Goal: Task Accomplishment & Management: Complete application form

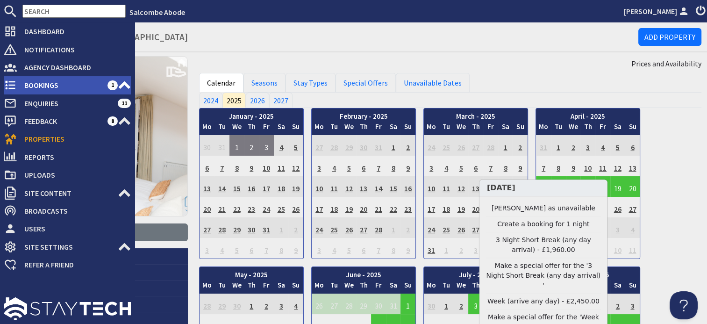
click at [43, 83] on span "Bookings" at bounding box center [62, 85] width 91 height 15
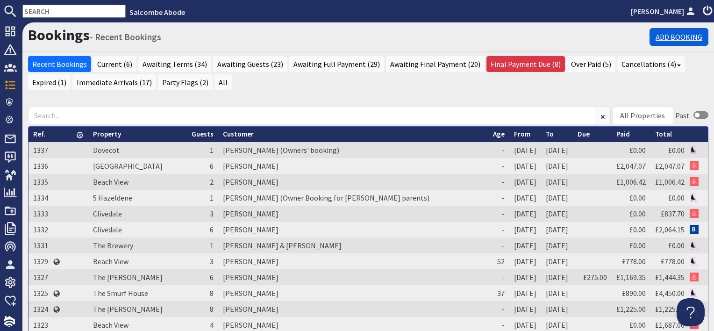
click at [680, 37] on link "Add Booking" at bounding box center [678, 37] width 59 height 18
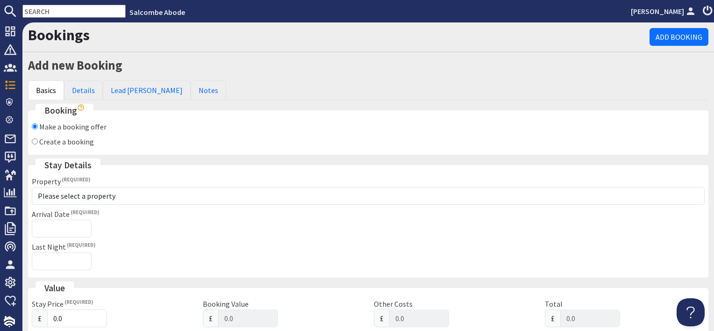
click at [74, 137] on label "Create a booking" at bounding box center [66, 141] width 55 height 9
click at [38, 138] on input "Create a booking" at bounding box center [35, 141] width 6 height 6
radio input "true"
checkbox input "false"
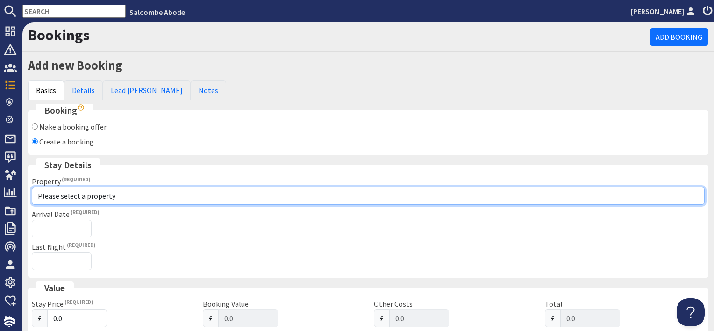
click at [64, 197] on select "Please select a property [GEOGRAPHIC_DATA] [GEOGRAPHIC_DATA] [GEOGRAPHIC_DATA] …" at bounding box center [368, 196] width 673 height 18
select select "1118"
click at [32, 187] on select "Please select a property [GEOGRAPHIC_DATA] [GEOGRAPHIC_DATA] [GEOGRAPHIC_DATA] …" at bounding box center [368, 196] width 673 height 18
checkbox input "true"
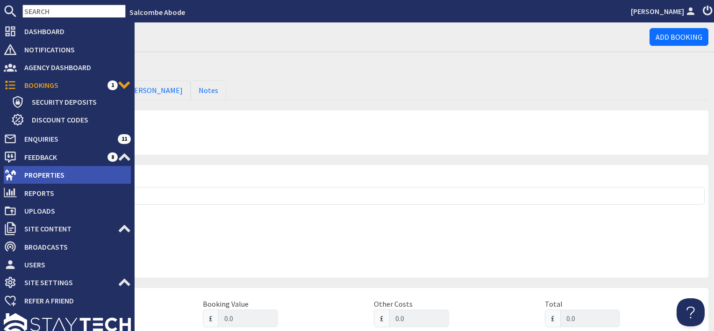
click at [43, 171] on span "Properties" at bounding box center [74, 174] width 114 height 15
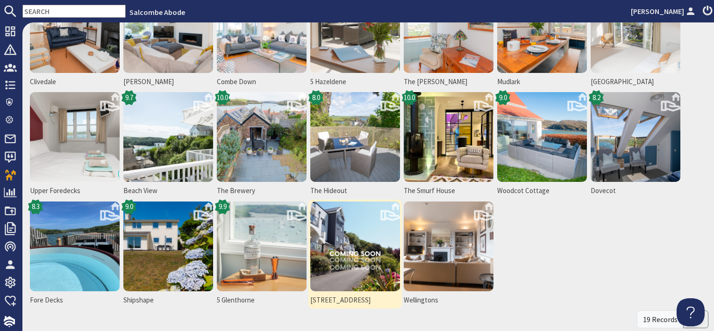
scroll to position [140, 0]
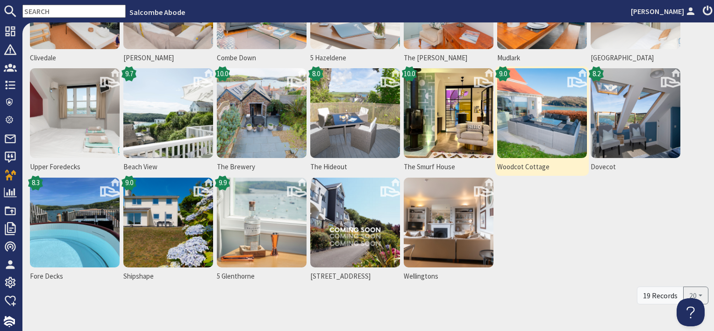
click at [561, 135] on img at bounding box center [542, 113] width 90 height 90
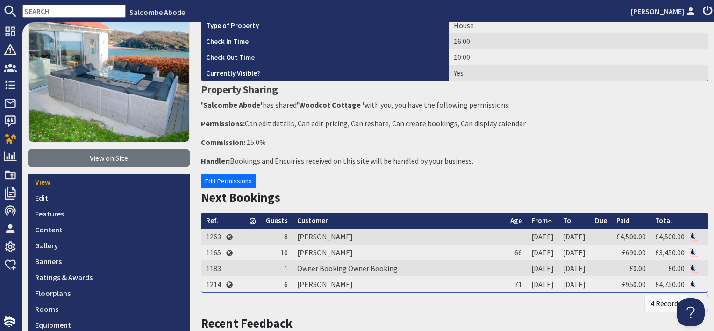
scroll to position [187, 0]
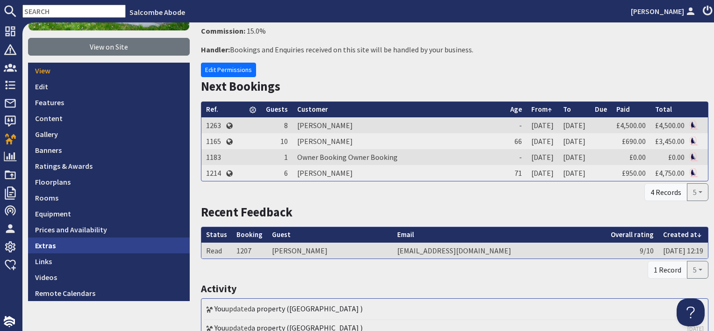
click at [95, 237] on link "Extras" at bounding box center [109, 245] width 162 height 16
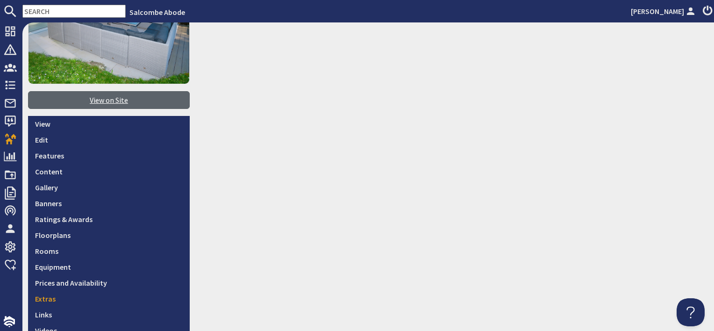
scroll to position [187, 0]
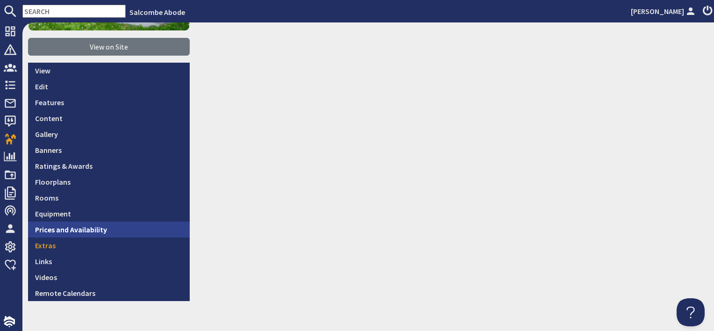
click at [94, 226] on link "Prices and Availability" at bounding box center [109, 229] width 162 height 16
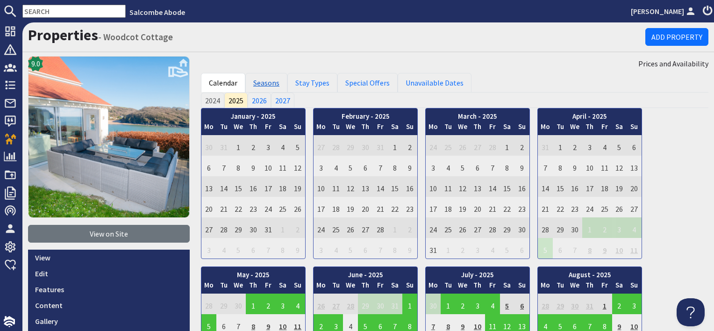
drag, startPoint x: 262, startPoint y: 84, endPoint x: 261, endPoint y: 89, distance: 5.2
click at [262, 84] on link "Seasons" at bounding box center [266, 83] width 42 height 20
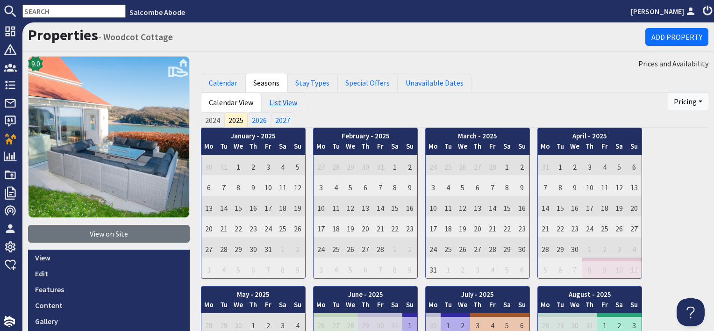
click at [278, 103] on link "List View" at bounding box center [283, 102] width 44 height 20
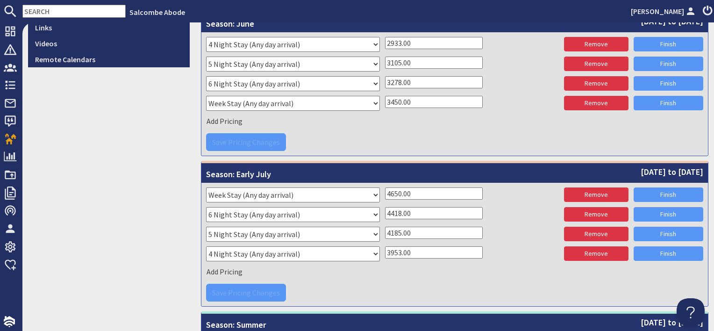
scroll to position [607, 0]
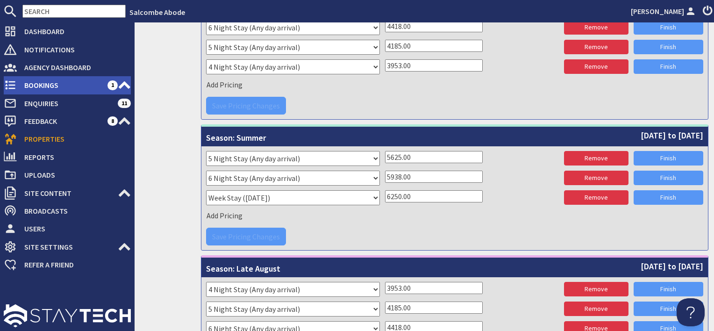
click at [56, 82] on span "Bookings" at bounding box center [62, 85] width 91 height 15
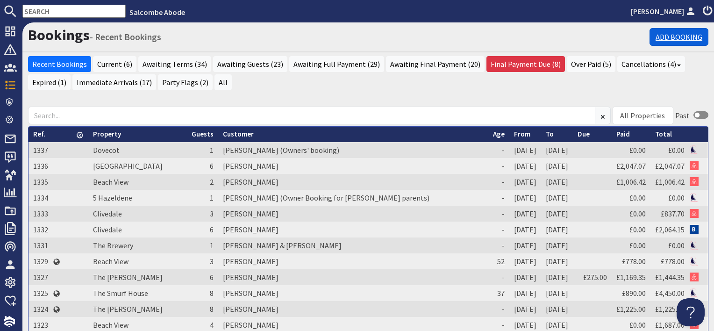
click at [673, 37] on link "Add Booking" at bounding box center [678, 37] width 59 height 18
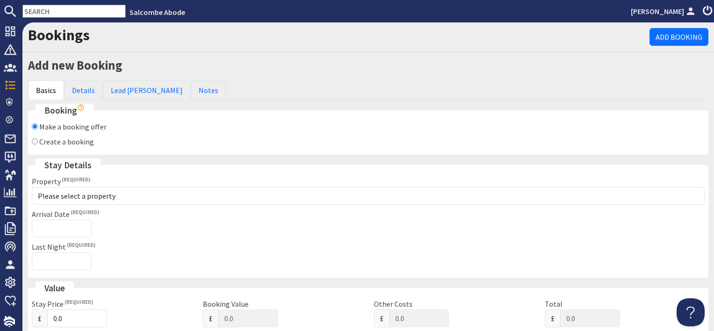
click at [80, 140] on label "Create a booking" at bounding box center [66, 141] width 55 height 9
click at [38, 140] on input "Create a booking" at bounding box center [35, 141] width 6 height 6
radio input "true"
checkbox input "false"
click at [68, 204] on fieldset "Stay Details Property Please select a property 10 Kings Cottages 11 Thurlestone…" at bounding box center [368, 217] width 680 height 119
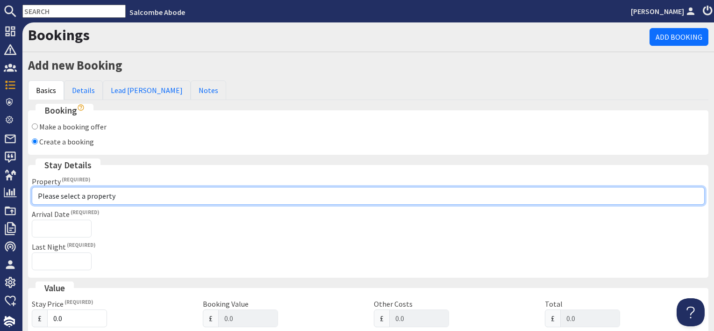
click at [69, 196] on select "Please select a property [GEOGRAPHIC_DATA] [GEOGRAPHIC_DATA] [GEOGRAPHIC_DATA] …" at bounding box center [368, 196] width 673 height 18
select select "1118"
click at [32, 187] on select "Please select a property [GEOGRAPHIC_DATA] [GEOGRAPHIC_DATA] [GEOGRAPHIC_DATA] …" at bounding box center [368, 196] width 673 height 18
checkbox input "true"
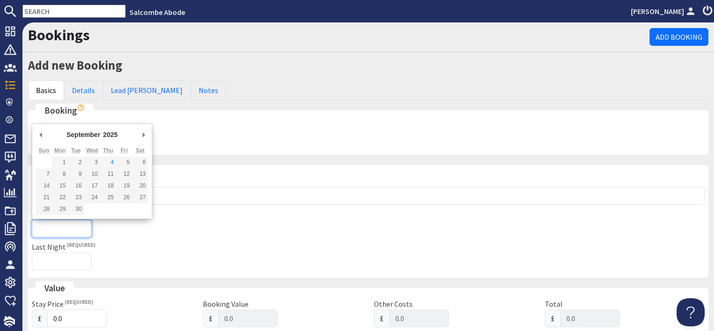
click at [63, 228] on input "Arrival Date" at bounding box center [62, 229] width 60 height 18
type input "[DATE]"
type input "[DATE]T23:59:59"
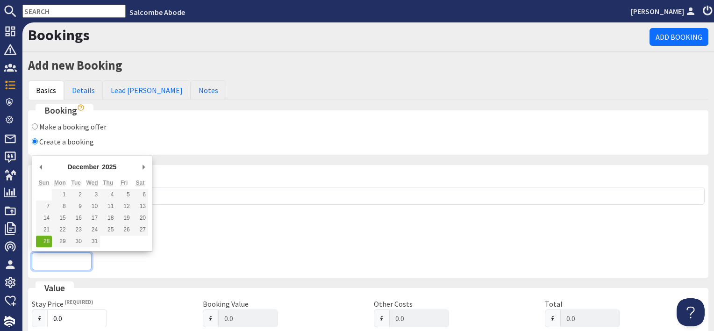
click at [49, 263] on input "Last Night" at bounding box center [62, 261] width 60 height 18
type input "[DATE]"
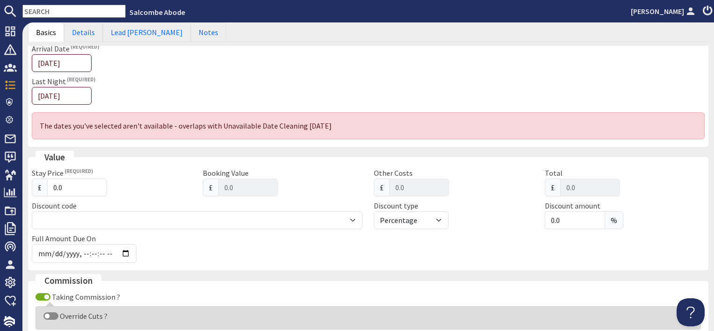
scroll to position [187, 0]
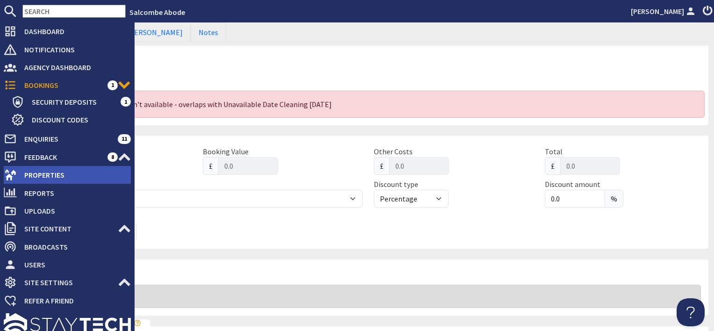
click at [46, 174] on span "Properties" at bounding box center [74, 174] width 114 height 15
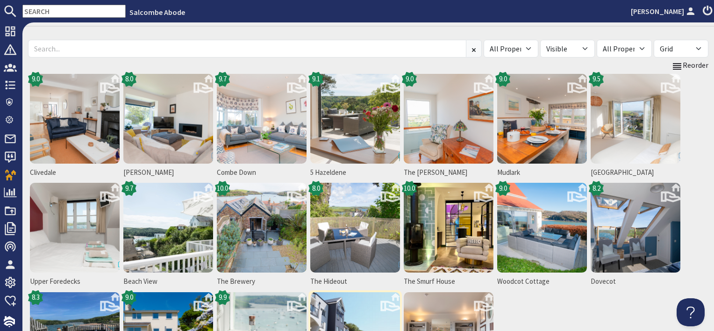
scroll to position [93, 0]
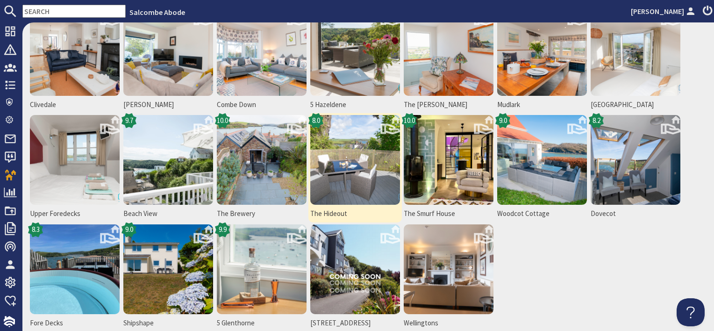
click at [366, 177] on img at bounding box center [355, 160] width 90 height 90
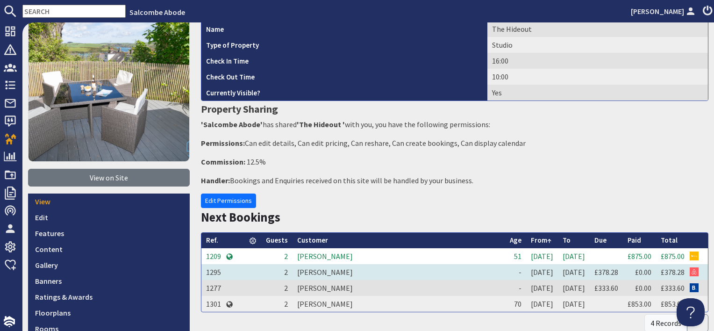
scroll to position [140, 0]
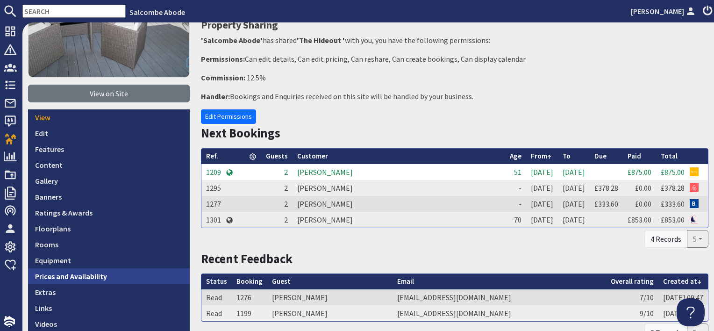
click at [113, 279] on link "Prices and Availability" at bounding box center [109, 276] width 162 height 16
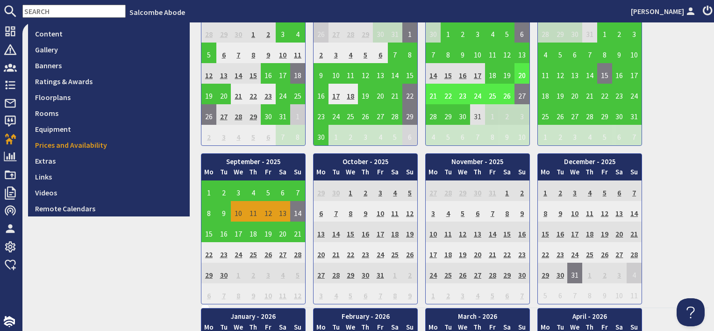
scroll to position [327, 0]
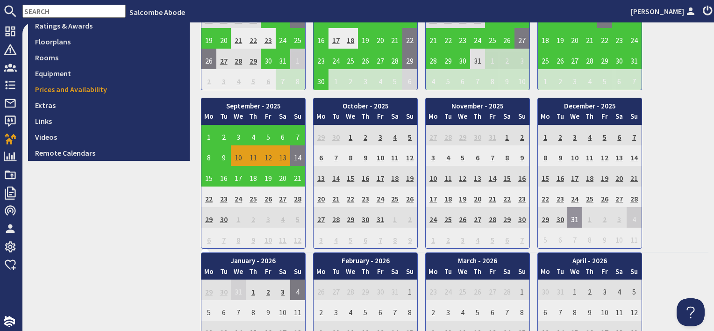
click at [571, 220] on td "31" at bounding box center [574, 217] width 15 height 21
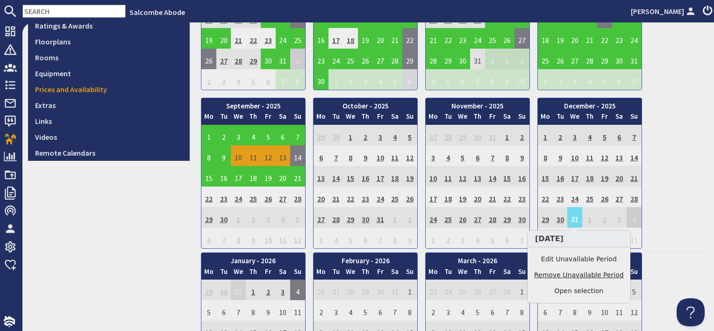
click at [568, 275] on link "Remove Unavailable Period" at bounding box center [579, 275] width 90 height 10
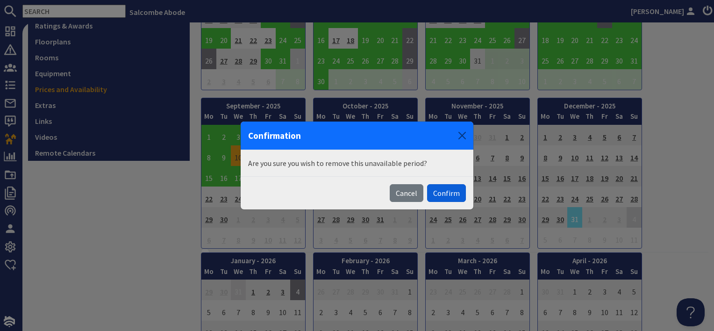
click at [449, 190] on button "Confirm" at bounding box center [446, 193] width 39 height 18
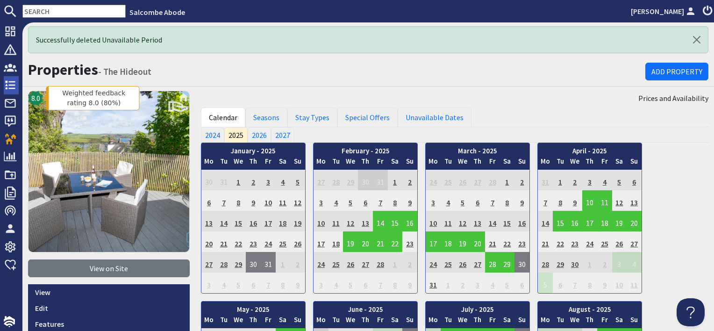
scroll to position [0, 0]
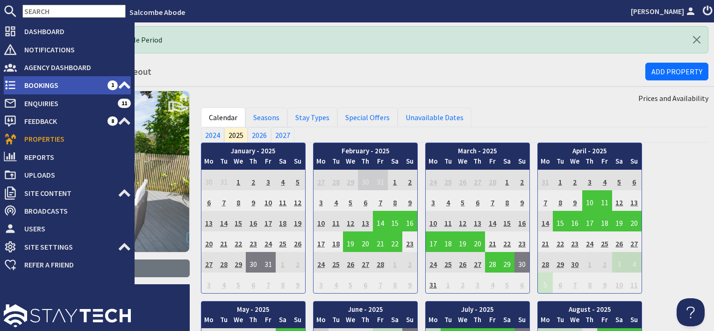
click at [31, 80] on span "Bookings" at bounding box center [62, 85] width 91 height 15
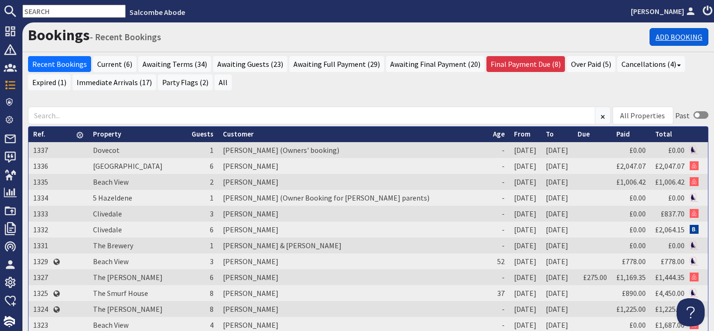
click at [684, 38] on link "Add Booking" at bounding box center [678, 37] width 59 height 18
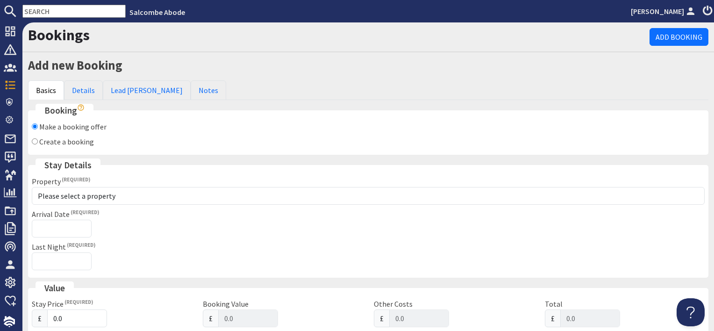
click at [74, 144] on label "Create a booking" at bounding box center [66, 141] width 55 height 9
click at [38, 144] on input "Create a booking" at bounding box center [35, 141] width 6 height 6
radio input "true"
checkbox input "false"
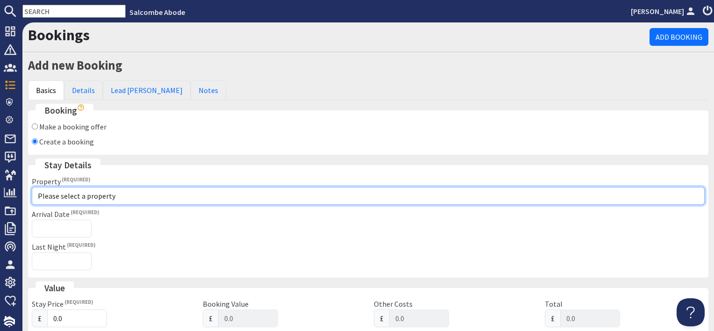
click at [70, 193] on select "Please select a property [GEOGRAPHIC_DATA] [GEOGRAPHIC_DATA] [GEOGRAPHIC_DATA] …" at bounding box center [368, 196] width 673 height 18
select select "1118"
click at [32, 187] on select "Please select a property [GEOGRAPHIC_DATA] [GEOGRAPHIC_DATA] [GEOGRAPHIC_DATA] …" at bounding box center [368, 196] width 673 height 18
checkbox input "true"
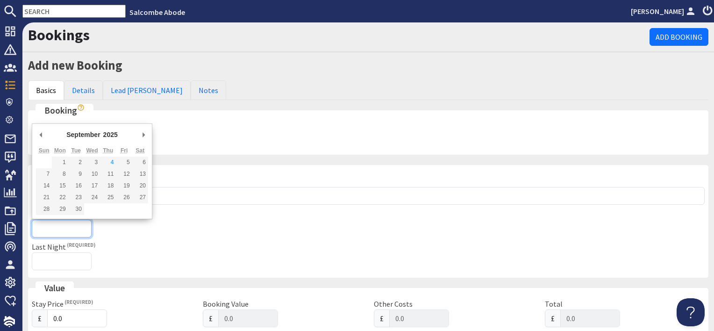
click at [77, 225] on input "Arrival Date" at bounding box center [62, 229] width 60 height 18
type input "[DATE]"
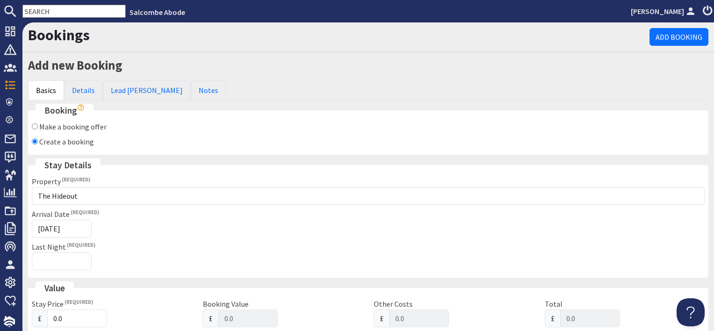
type input "[DATE]T23:59:59"
click at [54, 255] on input "Last Night" at bounding box center [62, 261] width 60 height 18
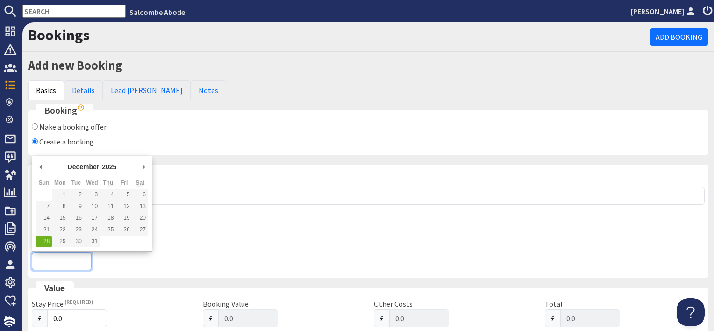
type input "[DATE]"
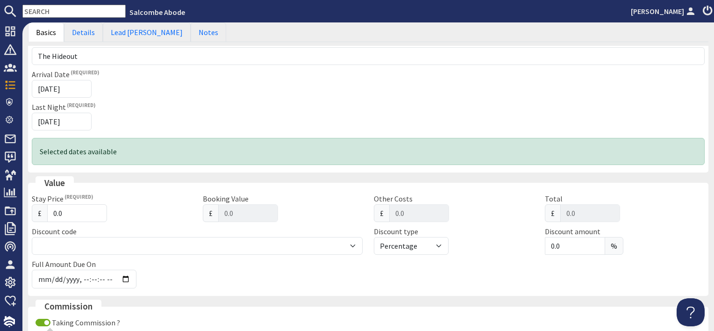
scroll to position [140, 0]
drag, startPoint x: 57, startPoint y: 213, endPoint x: 32, endPoint y: 211, distance: 25.3
click at [32, 211] on div "£ 0.0" at bounding box center [112, 213] width 160 height 18
type input "5"
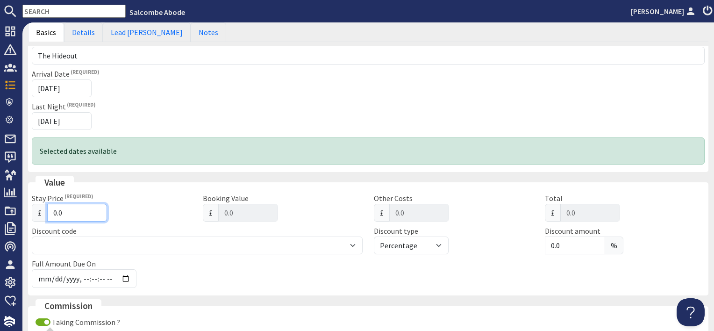
type input "5.00"
type input "59"
type input "59.00"
type input "594"
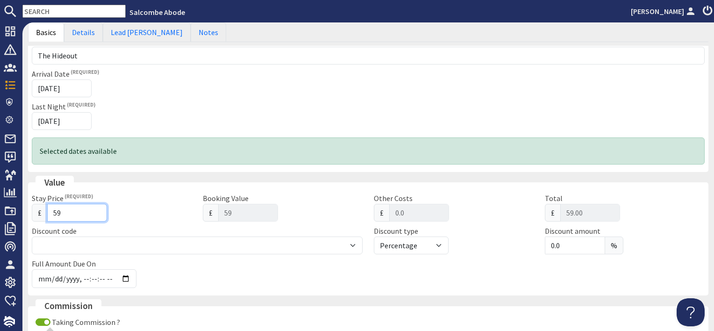
type input "594"
type input "594.00"
type input "594.4"
type input "594.40"
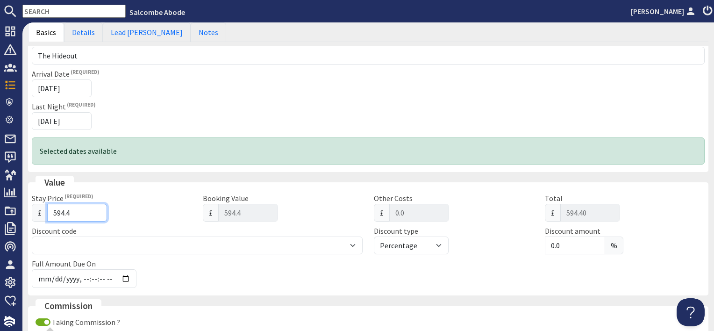
type input "594.48"
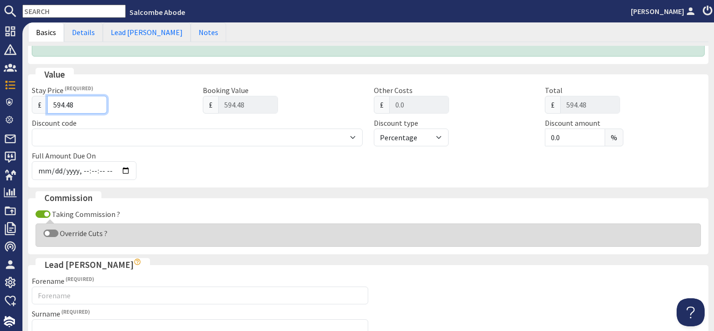
scroll to position [280, 0]
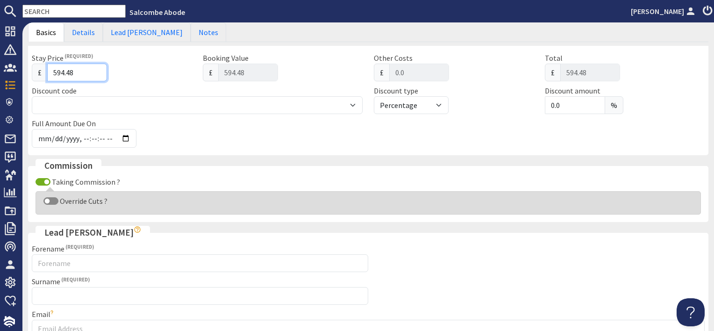
type input "594.48"
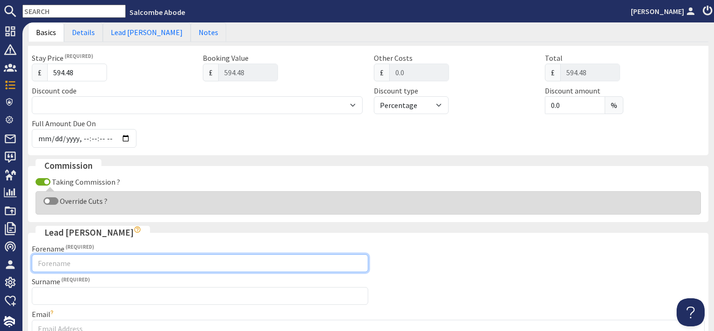
click at [55, 264] on input "Forename" at bounding box center [200, 263] width 336 height 18
type input "[PERSON_NAME]"
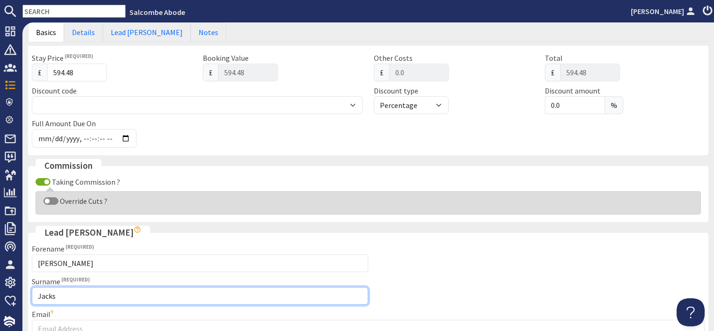
type input "Jacks"
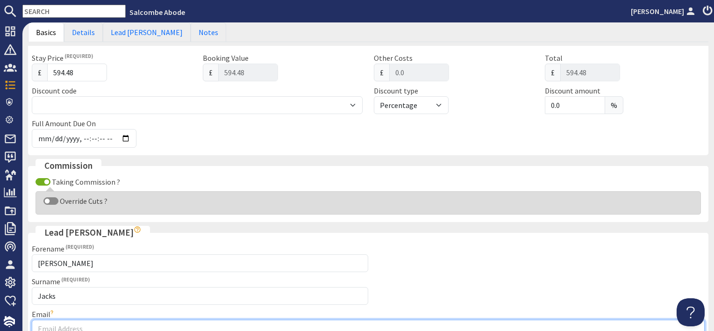
click at [56, 320] on input "Email" at bounding box center [368, 329] width 673 height 18
type input "[EMAIL_ADDRESS][DOMAIN_NAME]"
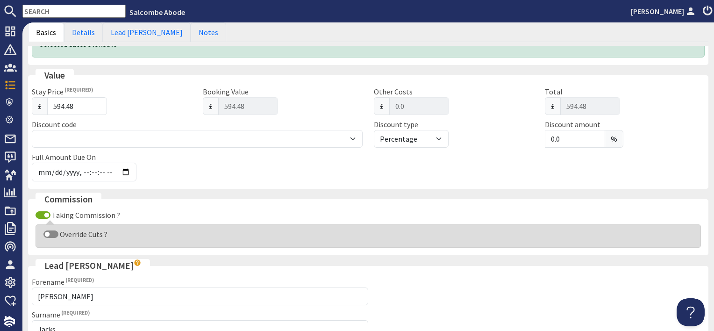
scroll to position [306, 0]
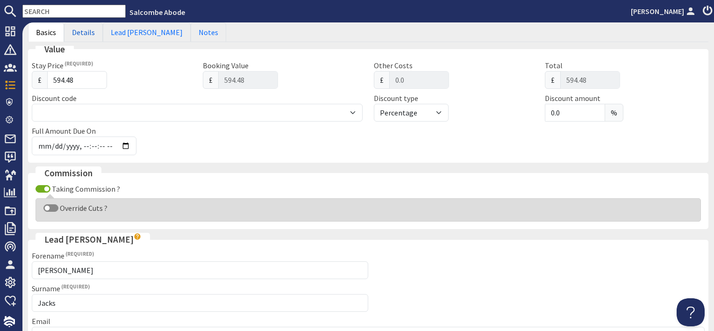
drag, startPoint x: 82, startPoint y: 34, endPoint x: 83, endPoint y: 51, distance: 16.8
click at [82, 34] on link "Details" at bounding box center [83, 32] width 39 height 20
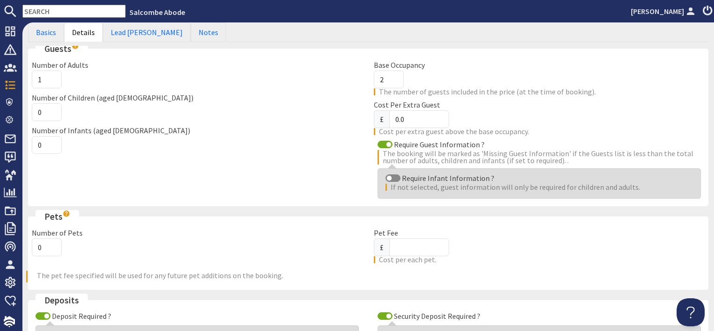
scroll to position [0, 0]
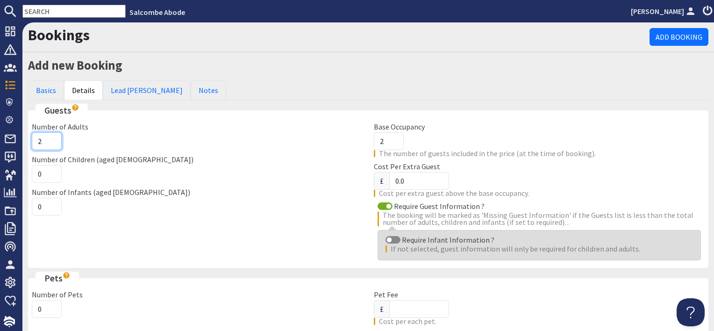
type input "2"
click at [52, 138] on input "2" at bounding box center [47, 141] width 30 height 18
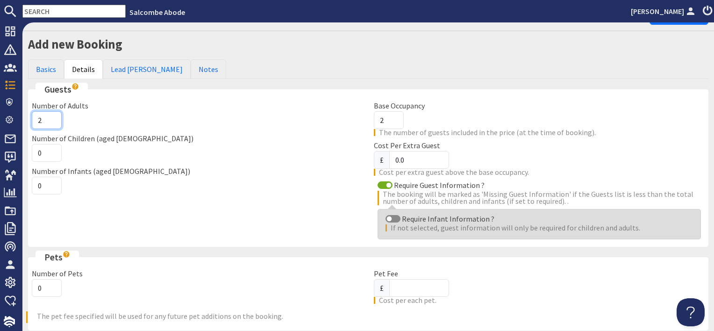
scroll to position [140, 0]
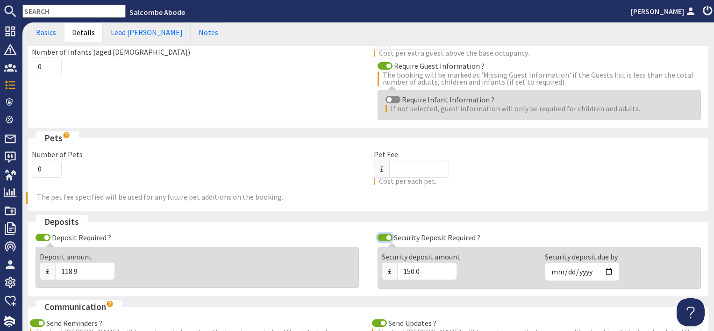
click at [380, 235] on input "Security Deposit Required ?" at bounding box center [384, 237] width 15 height 7
checkbox input "false"
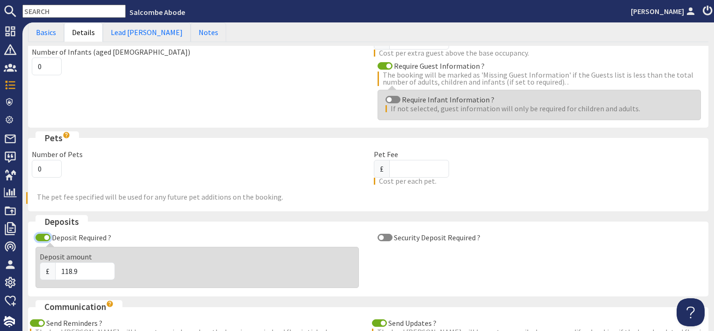
click at [41, 234] on input "Deposit Required ?" at bounding box center [43, 237] width 15 height 7
checkbox input "false"
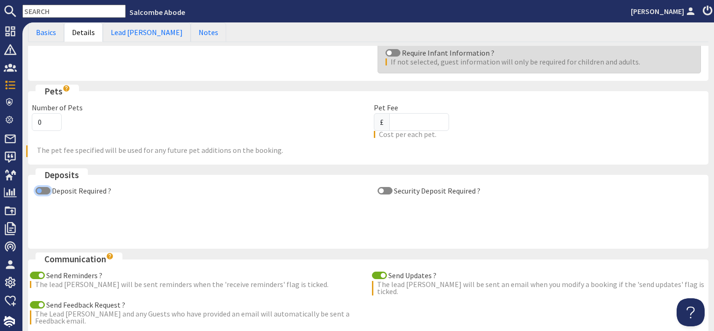
scroll to position [234, 0]
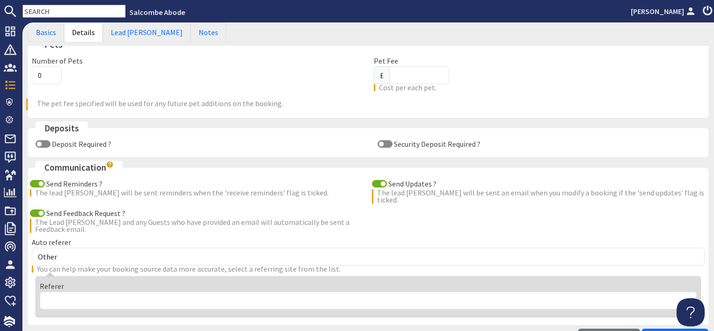
click at [36, 237] on label "Auto referer" at bounding box center [51, 241] width 39 height 9
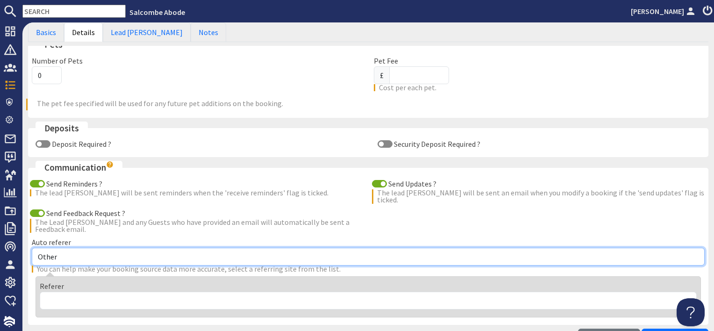
click at [36, 248] on select "Other Aber Cottage and Retreat Abritel Airbnb [PERSON_NAME] House A Moment Of S…" at bounding box center [368, 257] width 673 height 18
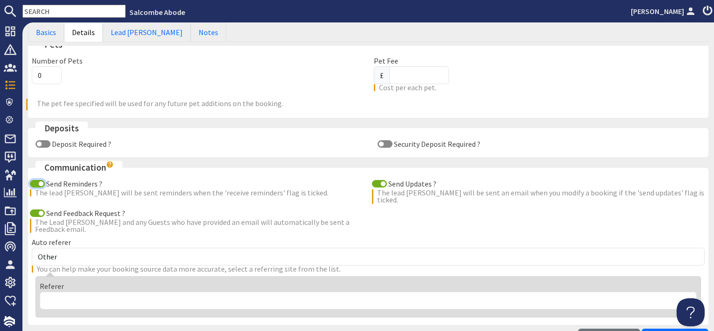
click at [40, 180] on input "Send Reminders ?" at bounding box center [37, 183] width 15 height 7
checkbox input "false"
click at [36, 209] on input "Send Feedback Request ?" at bounding box center [37, 212] width 15 height 7
checkbox input "false"
click at [375, 185] on input "Send Updates ?" at bounding box center [379, 183] width 15 height 7
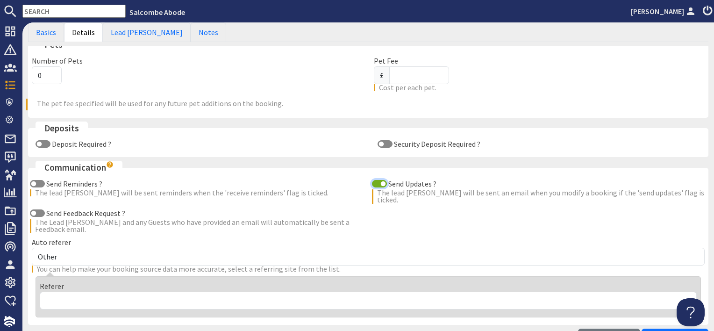
checkbox input "false"
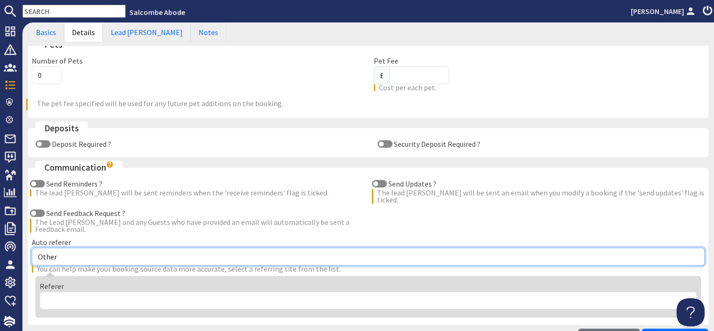
click at [117, 252] on select "Other Aber Cottage and Retreat Abritel Airbnb [PERSON_NAME] House A Moment Of S…" at bounding box center [368, 257] width 673 height 18
select select "77"
click at [32, 248] on select "Other Aber Cottage and Retreat Abritel Airbnb [PERSON_NAME] House A Moment Of S…" at bounding box center [368, 257] width 673 height 18
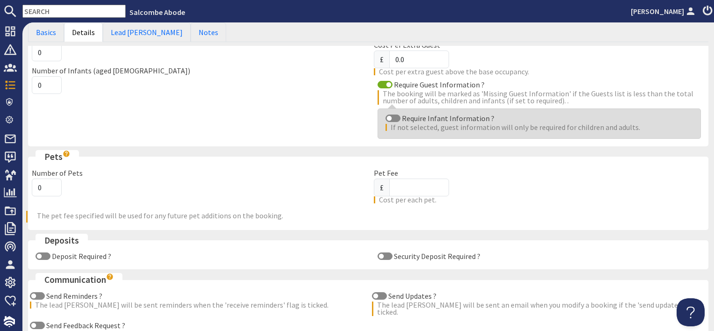
scroll to position [47, 0]
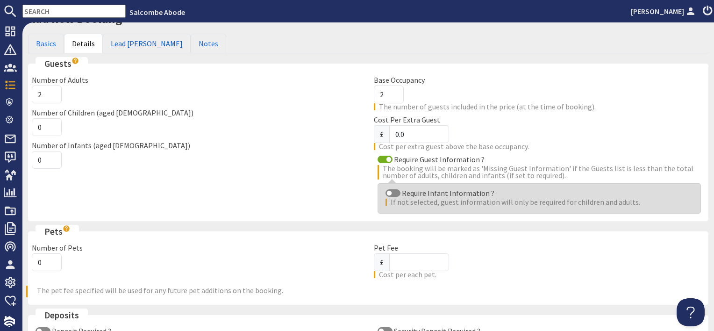
click at [123, 43] on link "Lead [PERSON_NAME]" at bounding box center [147, 44] width 88 height 20
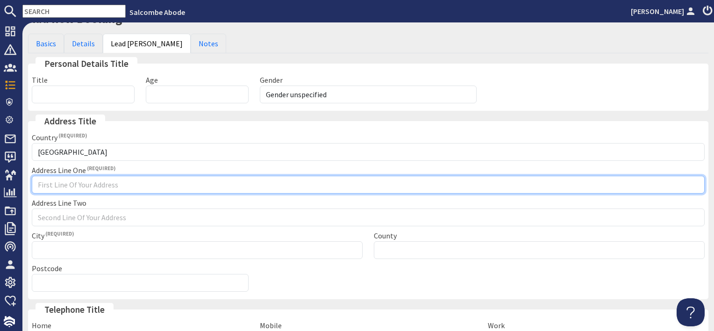
click at [63, 187] on input "Address Line One" at bounding box center [368, 185] width 673 height 18
type input "Channel booking"
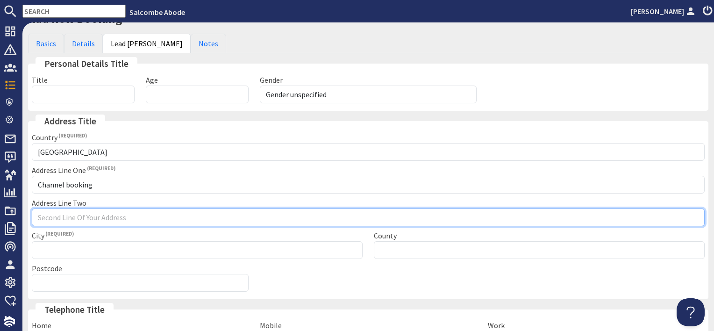
type input "c"
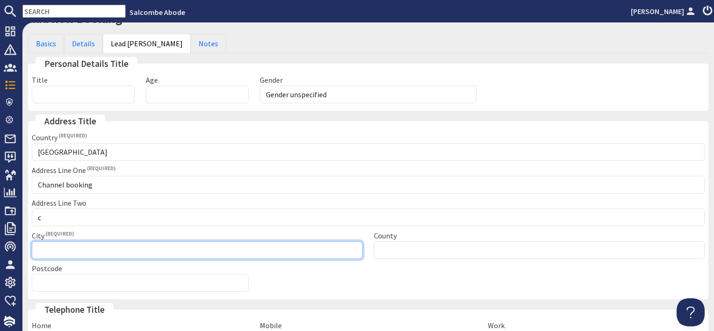
type input "Channel booking"
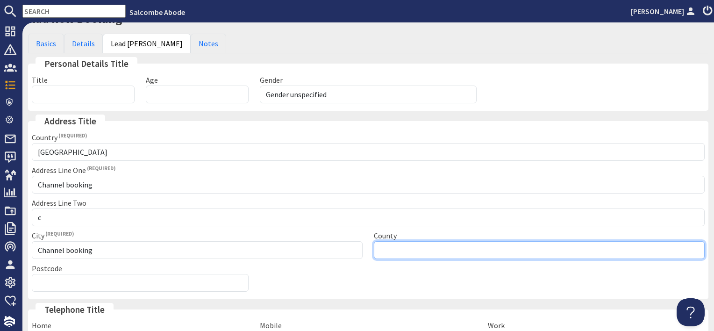
type input "Please select"
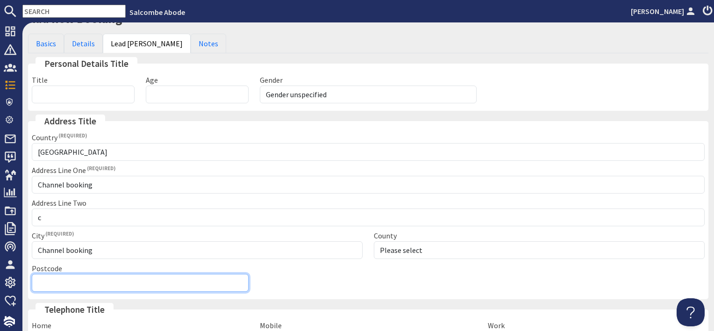
type input "Channel booking"
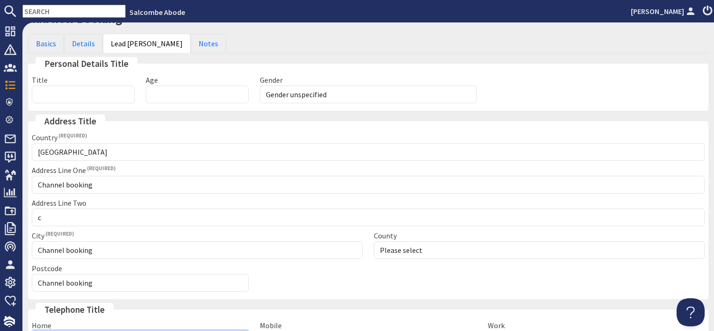
type input "01548800880"
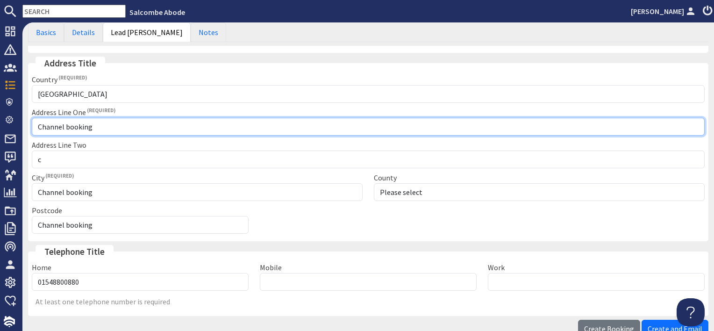
scroll to position [161, 0]
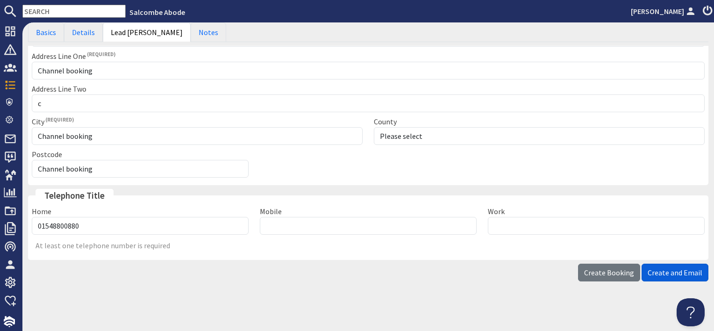
click at [662, 273] on span "Create and Email" at bounding box center [674, 272] width 55 height 9
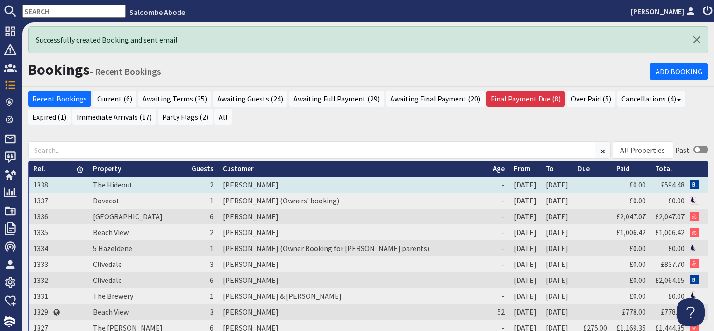
click at [249, 185] on td "[PERSON_NAME]" at bounding box center [353, 185] width 270 height 16
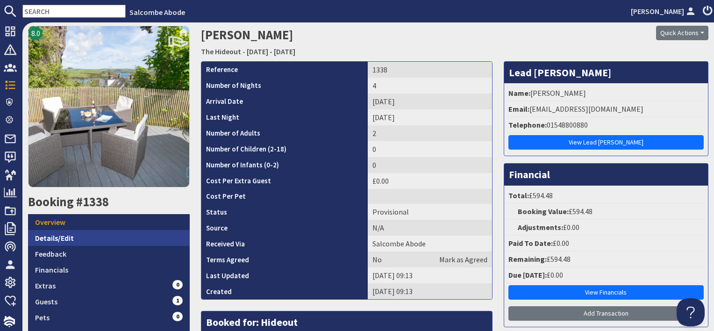
scroll to position [93, 0]
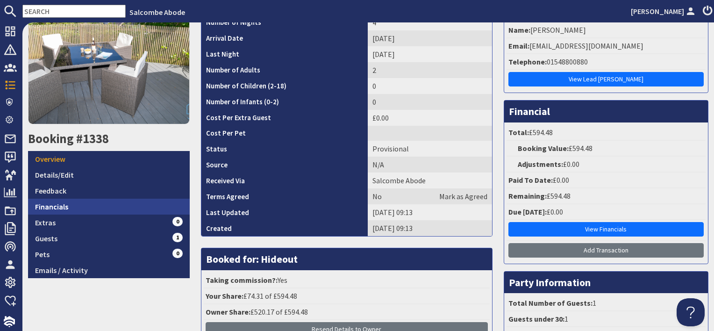
click at [84, 206] on link "Financials" at bounding box center [109, 207] width 162 height 16
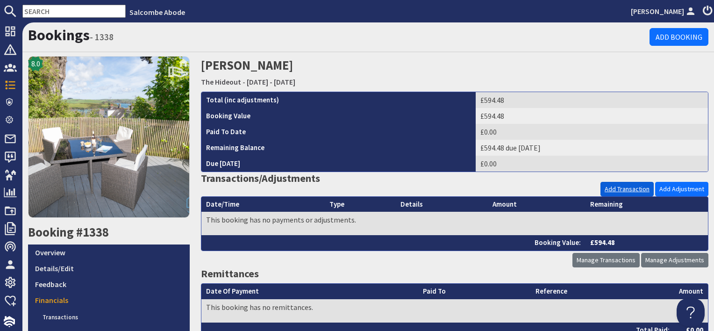
click at [626, 185] on link "Add Transaction" at bounding box center [626, 189] width 53 height 14
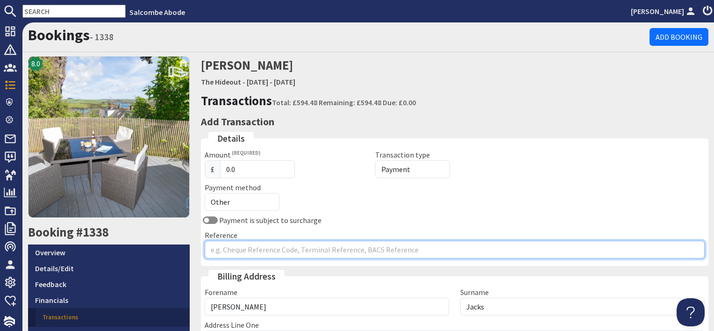
click at [225, 243] on input "Reference" at bounding box center [455, 250] width 500 height 18
type input "[DOMAIN_NAME]"
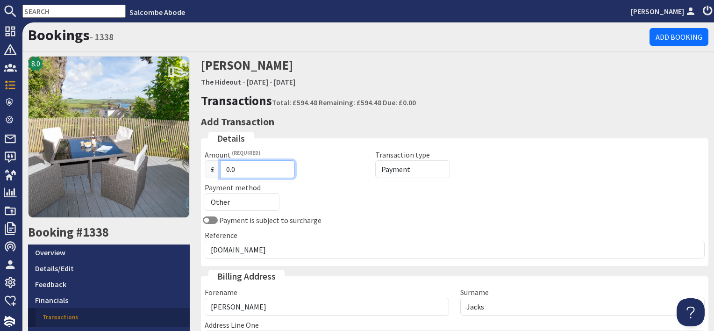
drag, startPoint x: 241, startPoint y: 170, endPoint x: 206, endPoint y: 167, distance: 34.7
click at [206, 167] on div "£ 0.0" at bounding box center [284, 169] width 159 height 18
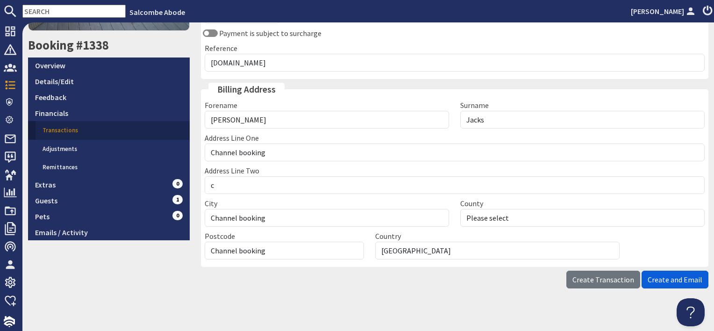
type input "594.48"
click at [654, 277] on span "Create and Email" at bounding box center [674, 279] width 55 height 9
